Goal: Find specific page/section: Find specific page/section

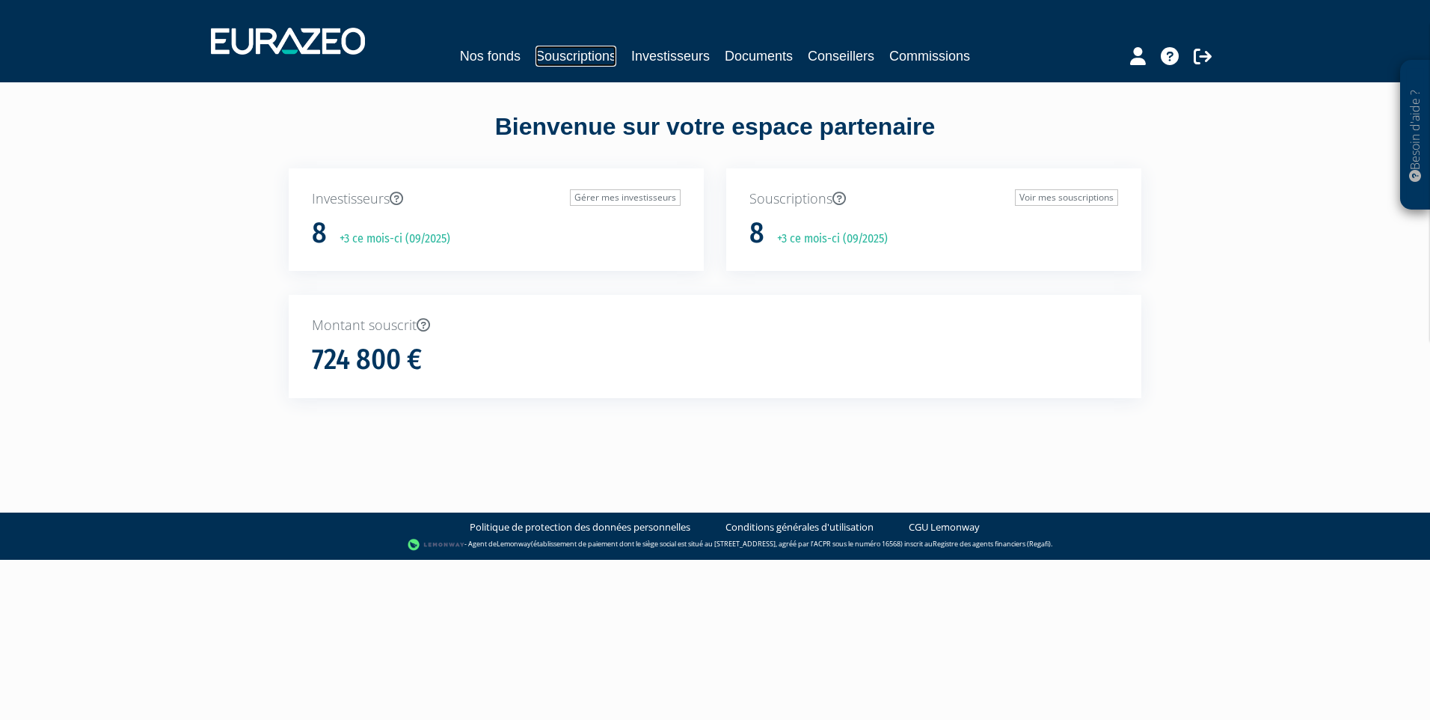
click at [561, 58] on link "Souscriptions" at bounding box center [576, 56] width 81 height 21
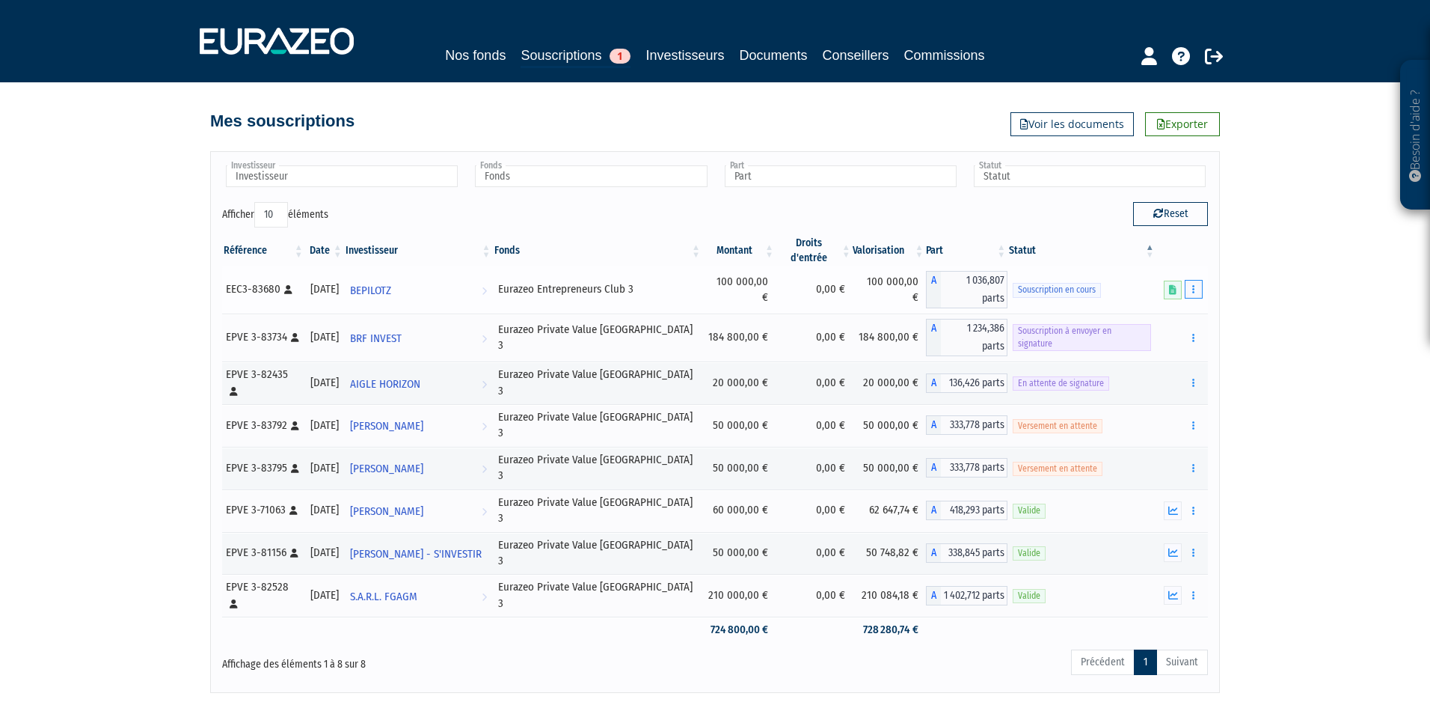
click at [1194, 284] on icon "button" at bounding box center [1194, 289] width 2 height 10
click at [1288, 268] on div "Besoin d'aide ? × J'ai besoin d'aide Si vous avez une question à propos du fonc…" at bounding box center [715, 346] width 1430 height 693
